Goal: Register for event/course

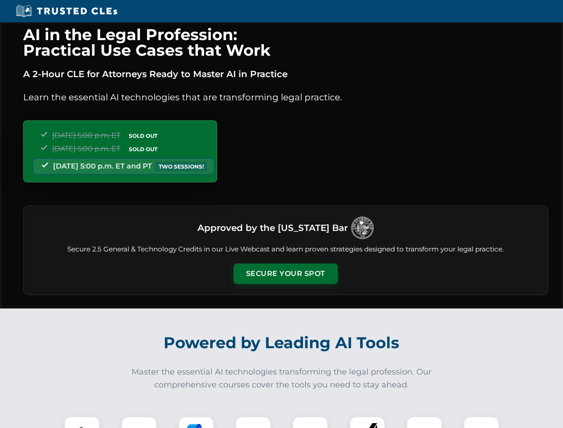
click at [285, 274] on button "Secure Your Spot" at bounding box center [286, 273] width 104 height 21
click at [82, 422] on img at bounding box center [82, 434] width 26 height 26
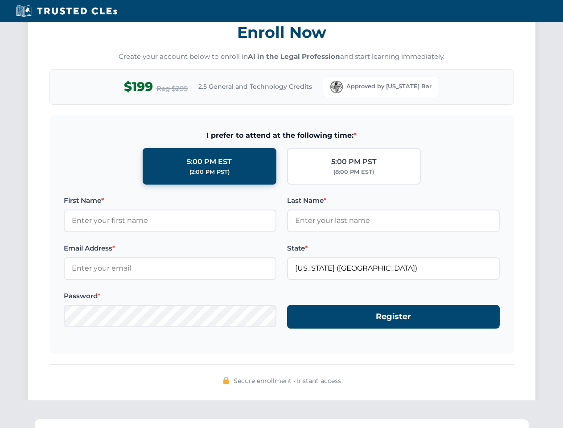
scroll to position [875, 0]
